Goal: Information Seeking & Learning: Learn about a topic

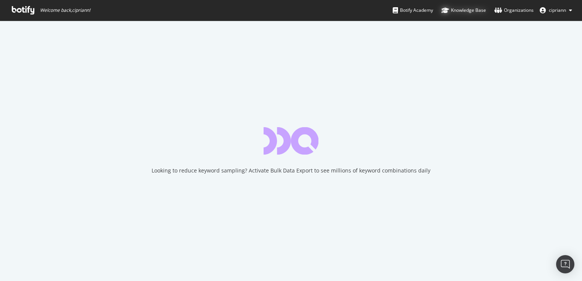
click at [463, 10] on div "Knowledge Base" at bounding box center [463, 10] width 45 height 8
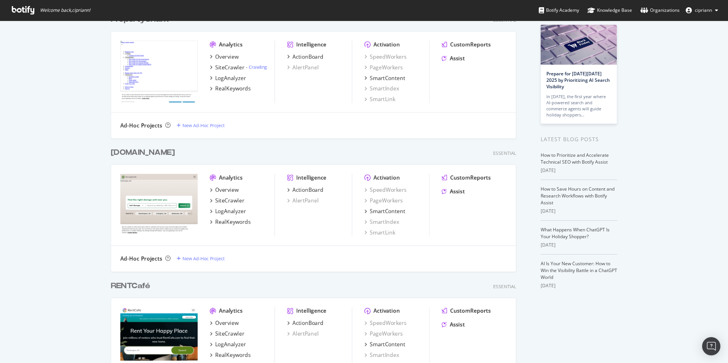
scroll to position [190, 0]
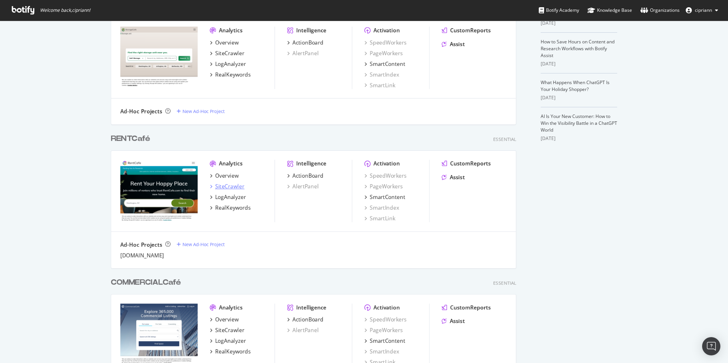
click at [222, 188] on div "SiteCrawler" at bounding box center [229, 187] width 29 height 8
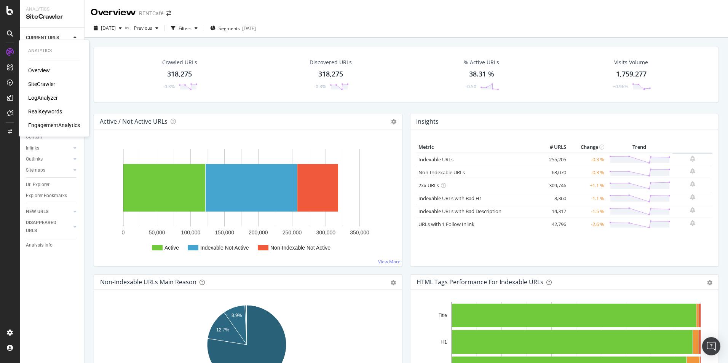
click at [48, 96] on div "LogAnalyzer" at bounding box center [43, 98] width 30 height 8
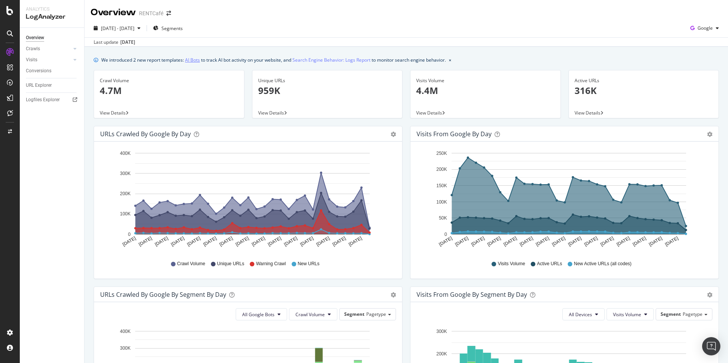
click at [196, 60] on link "AI Bots" at bounding box center [192, 60] width 15 height 8
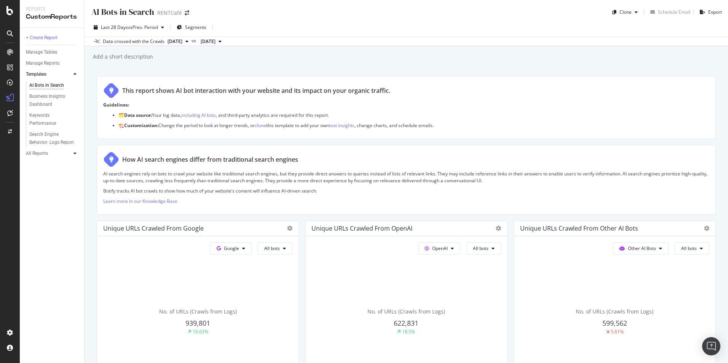
click at [73, 154] on icon at bounding box center [74, 153] width 3 height 5
click at [68, 72] on div at bounding box center [68, 74] width 8 height 8
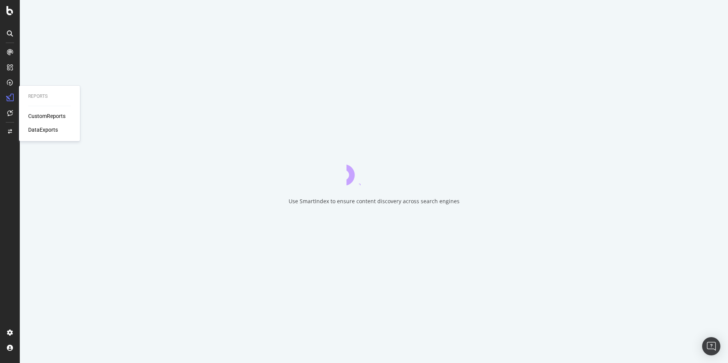
click at [45, 115] on div "CustomReports" at bounding box center [46, 116] width 37 height 8
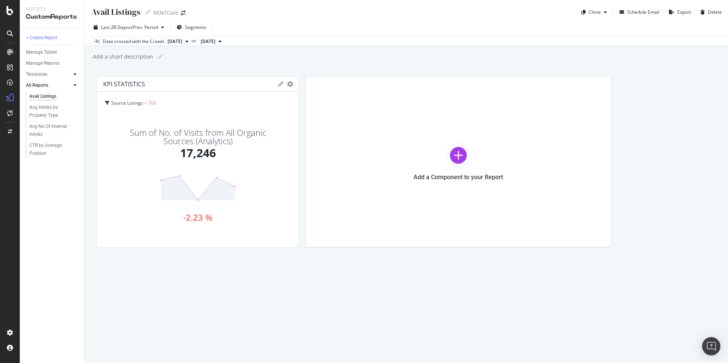
click at [73, 74] on div at bounding box center [75, 74] width 8 height 8
click at [49, 97] on div "Business Insights Dashboard" at bounding box center [51, 100] width 44 height 16
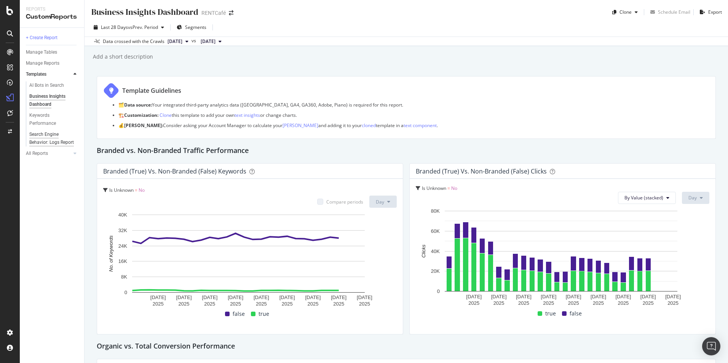
click at [42, 134] on div "Search Engine Behavior: Logs Report" at bounding box center [51, 139] width 45 height 16
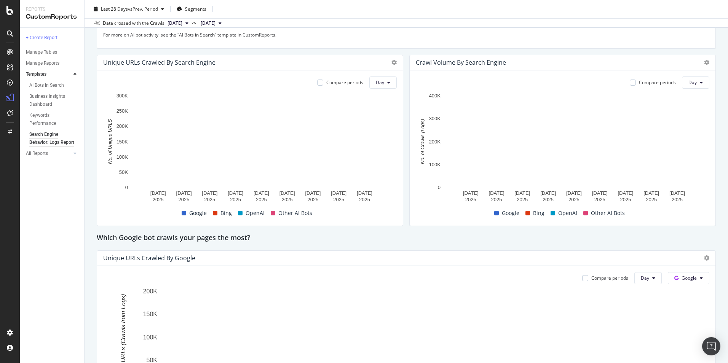
scroll to position [228, 0]
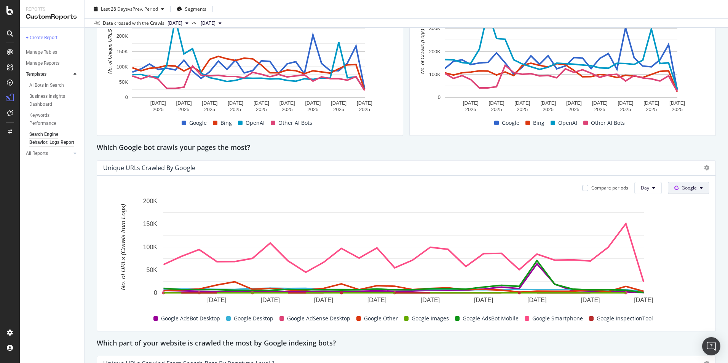
click at [581, 185] on button "Google" at bounding box center [688, 188] width 41 height 12
click at [581, 215] on span "Bing" at bounding box center [695, 217] width 28 height 7
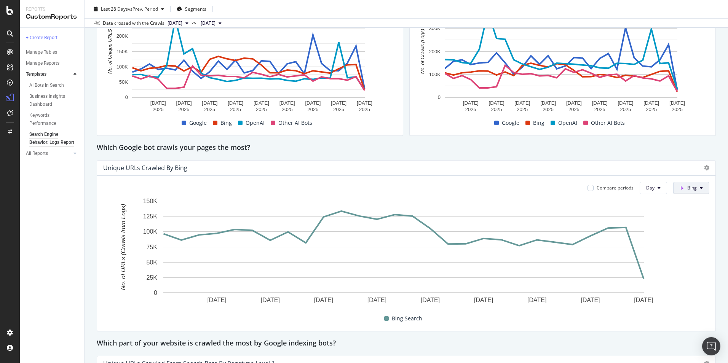
click at [581, 190] on icon at bounding box center [701, 188] width 3 height 5
click at [581, 229] on span "OpenAI" at bounding box center [700, 231] width 28 height 7
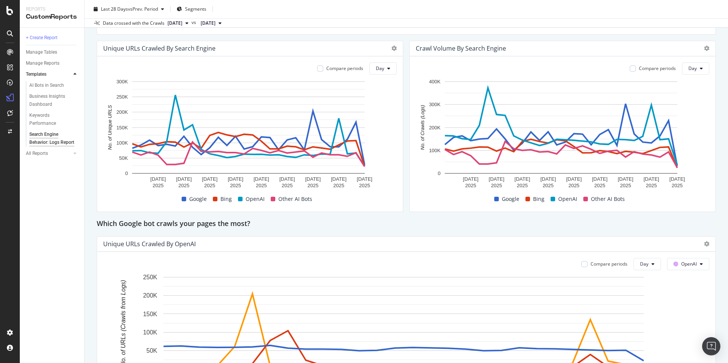
scroll to position [0, 0]
